Goal: Task Accomplishment & Management: Use online tool/utility

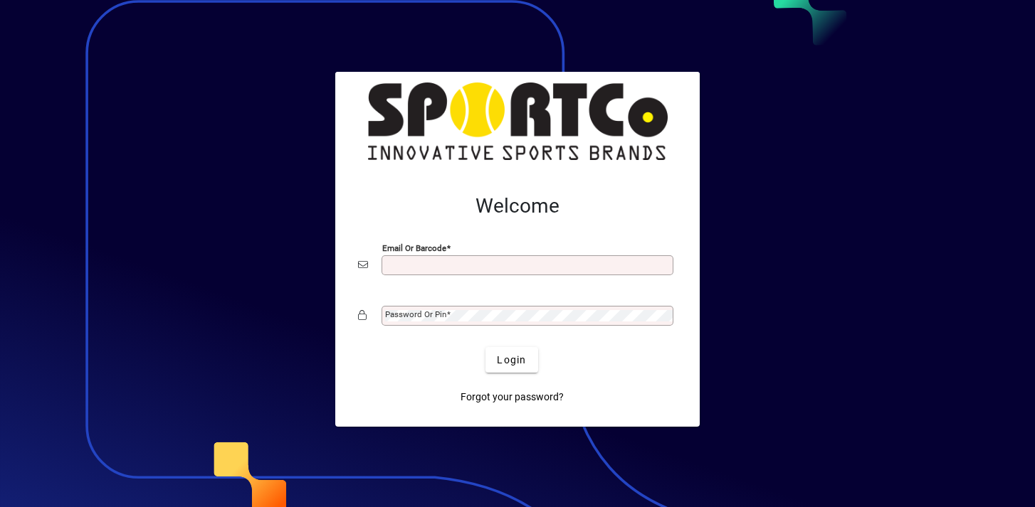
type input "**********"
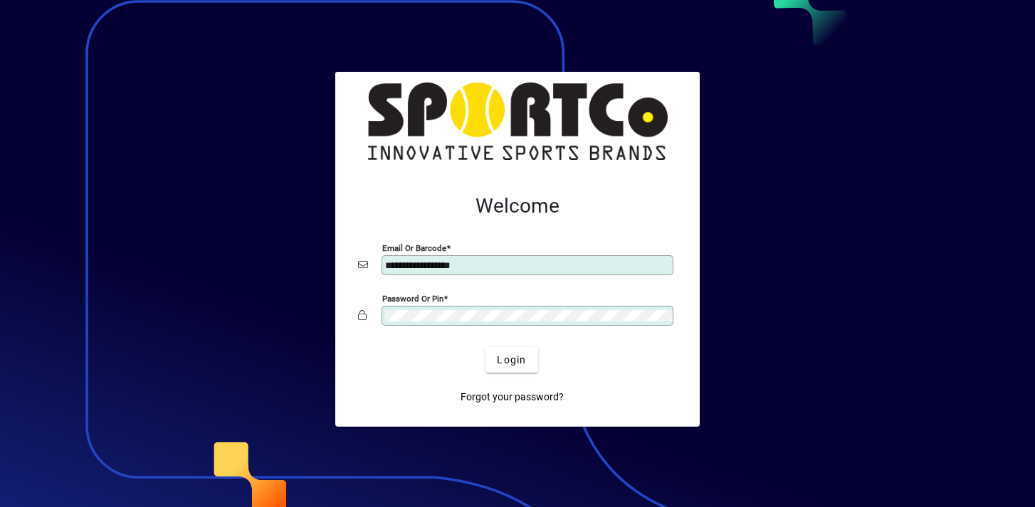
click at [485, 347] on button "Login" at bounding box center [511, 360] width 52 height 26
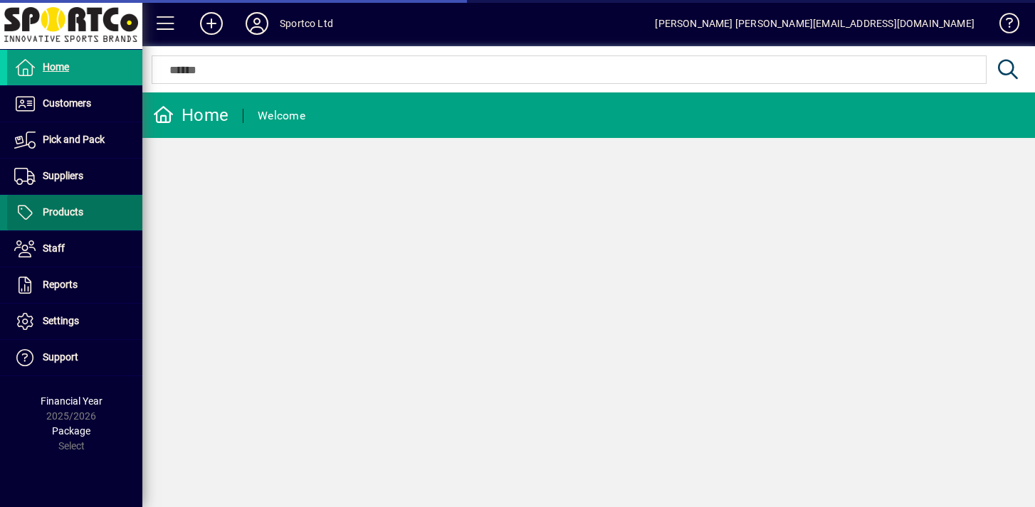
click at [52, 217] on span "Products" at bounding box center [63, 211] width 41 height 11
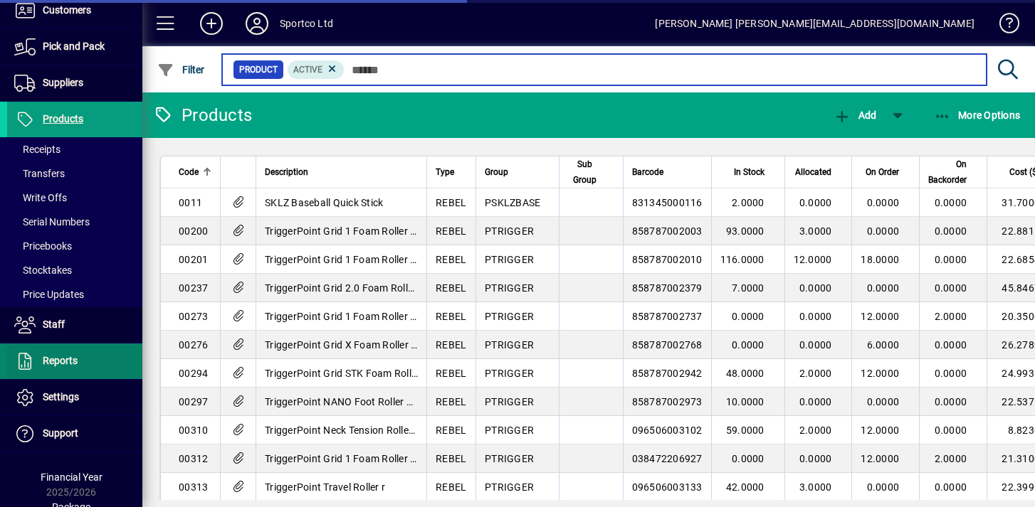
scroll to position [107, 0]
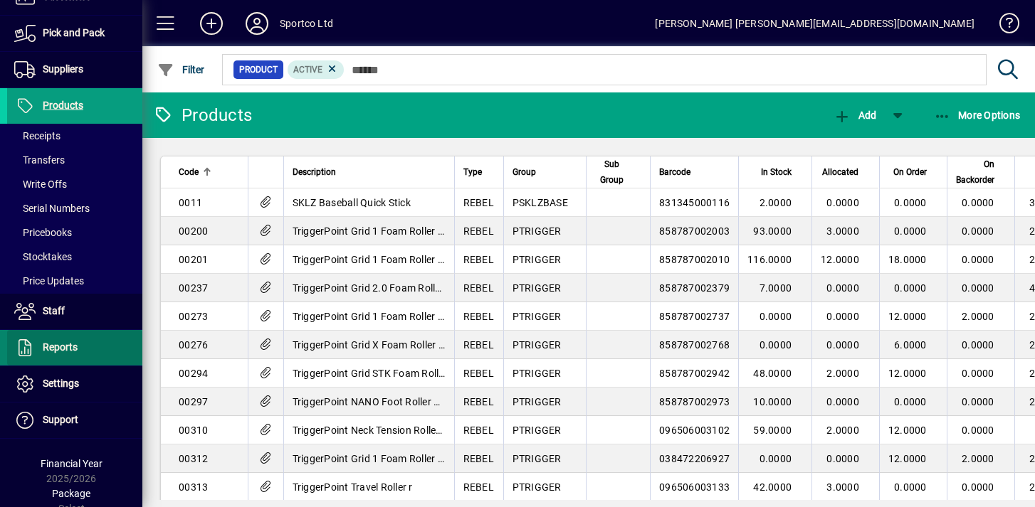
click at [65, 355] on span "Reports" at bounding box center [42, 347] width 70 height 17
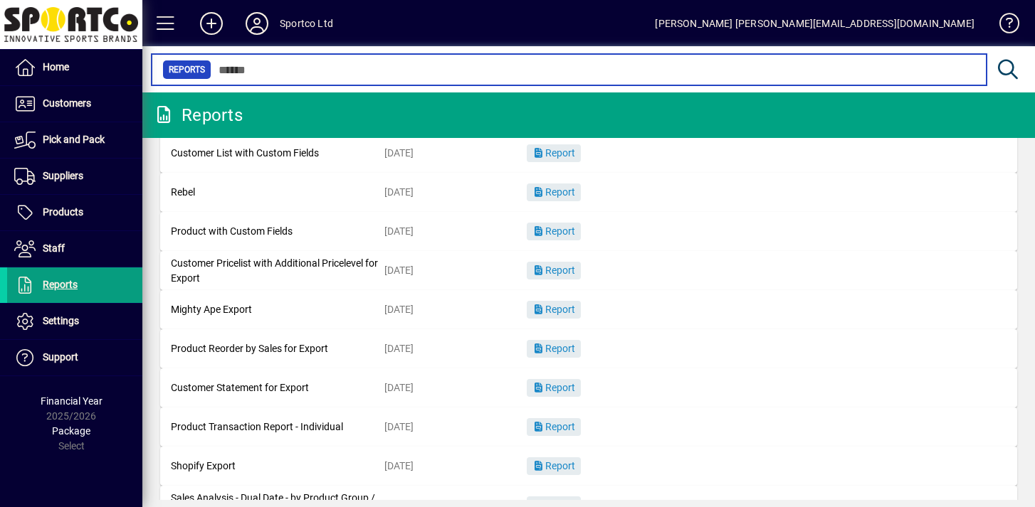
scroll to position [218, 0]
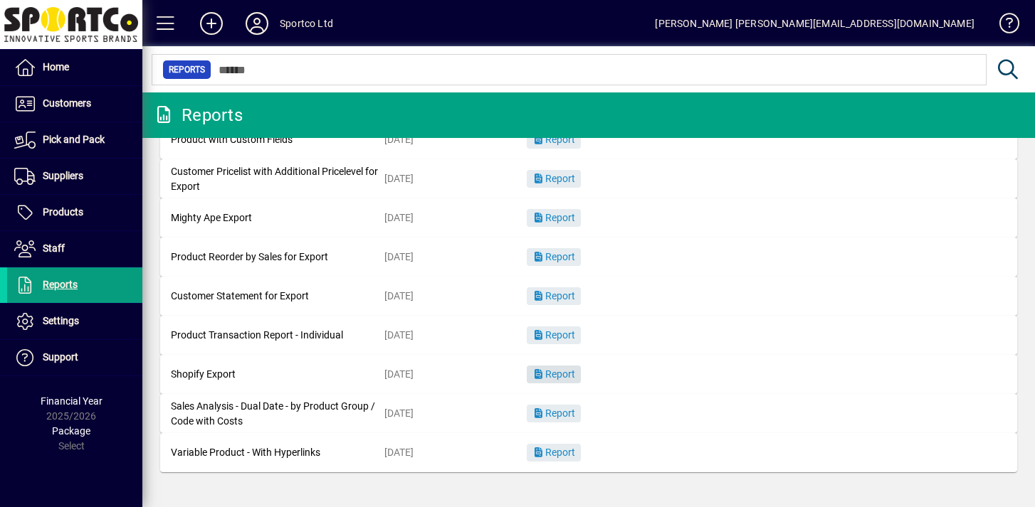
click at [556, 371] on span "Report" at bounding box center [553, 374] width 43 height 11
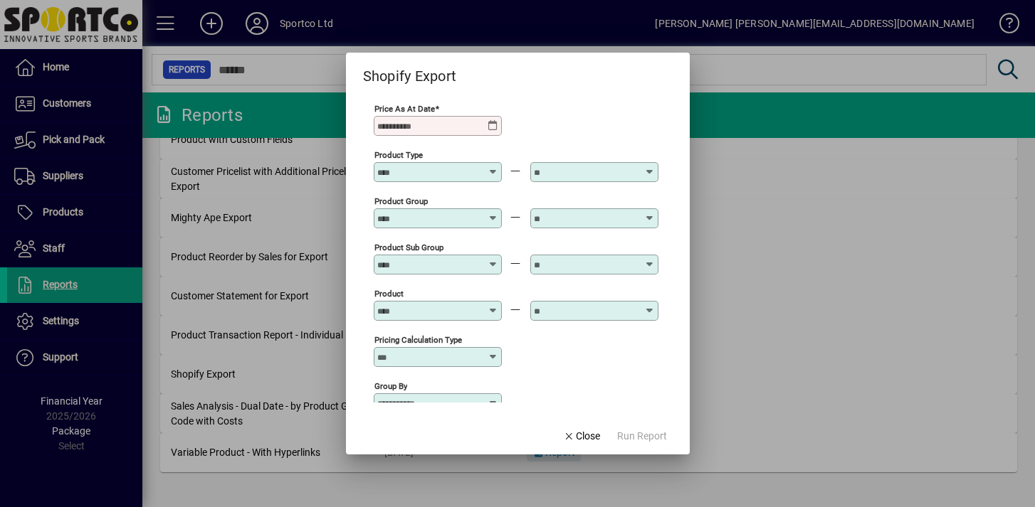
click at [498, 131] on icon at bounding box center [492, 125] width 11 height 11
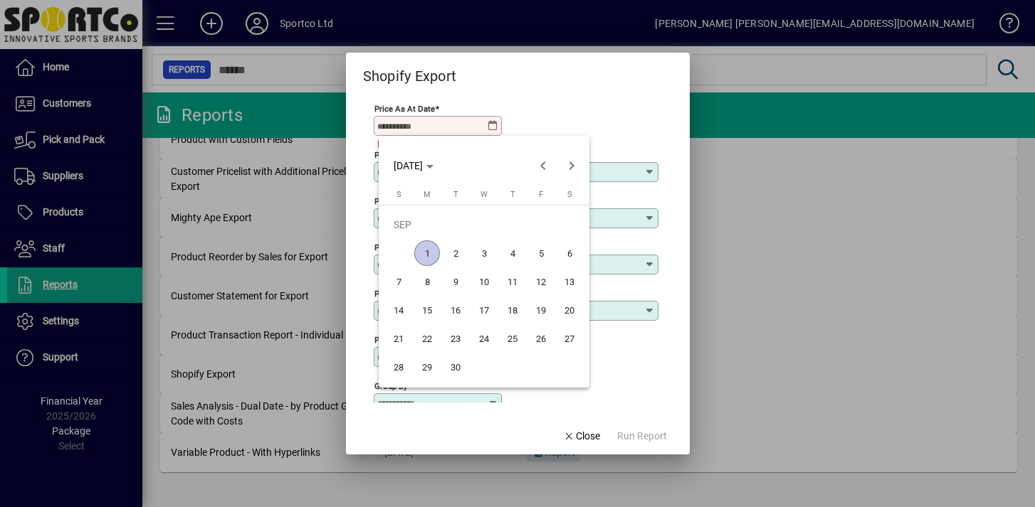
click at [421, 257] on span "1" at bounding box center [427, 253] width 26 height 26
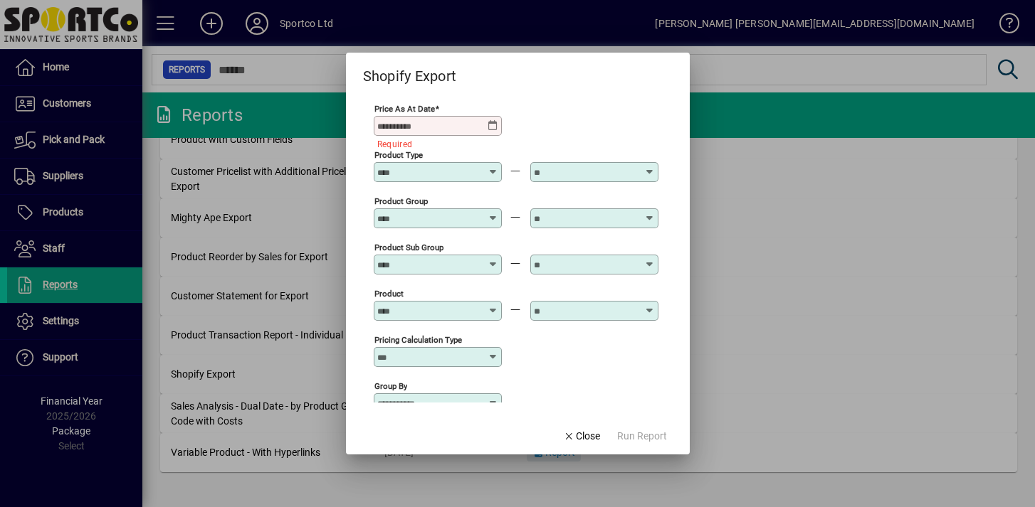
type input "**********"
click at [652, 433] on span "Run Report" at bounding box center [642, 436] width 50 height 15
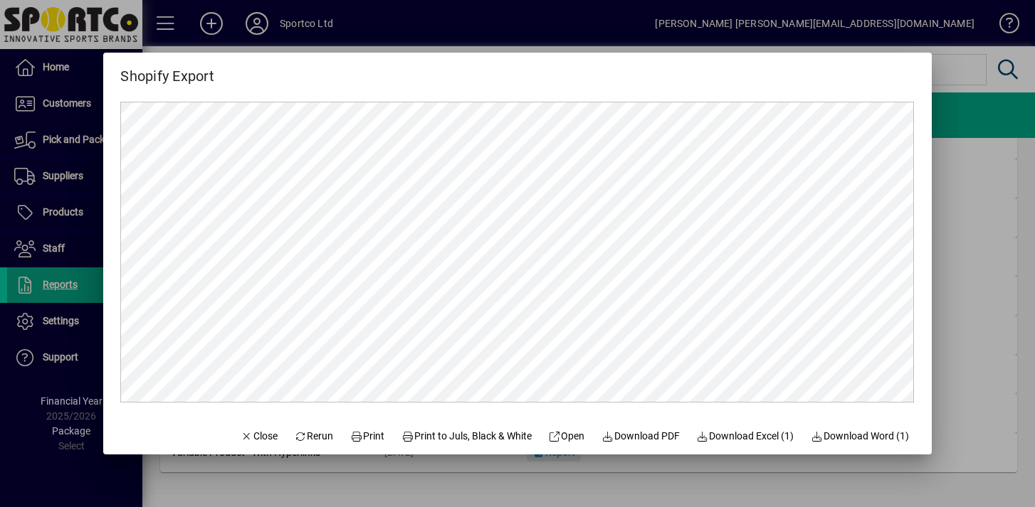
scroll to position [0, 0]
click at [756, 430] on span "Download Excel (1)" at bounding box center [745, 436] width 97 height 15
